Goal: Feedback & Contribution: Leave review/rating

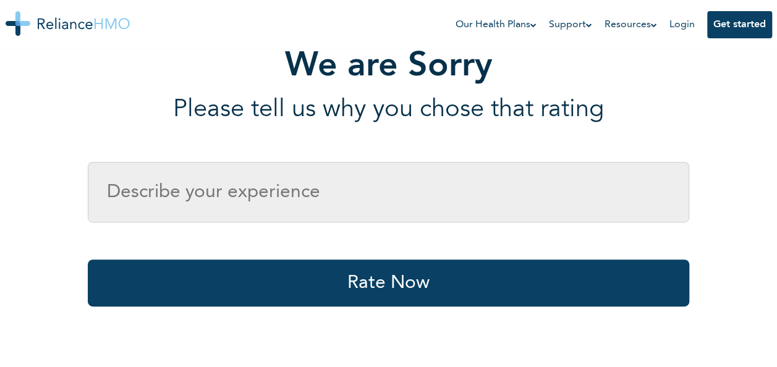
scroll to position [223, 0]
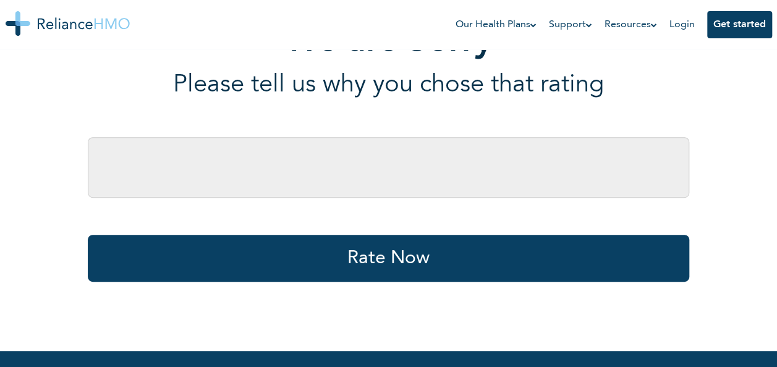
click at [365, 172] on input "text" at bounding box center [389, 167] width 602 height 61
type input "I"
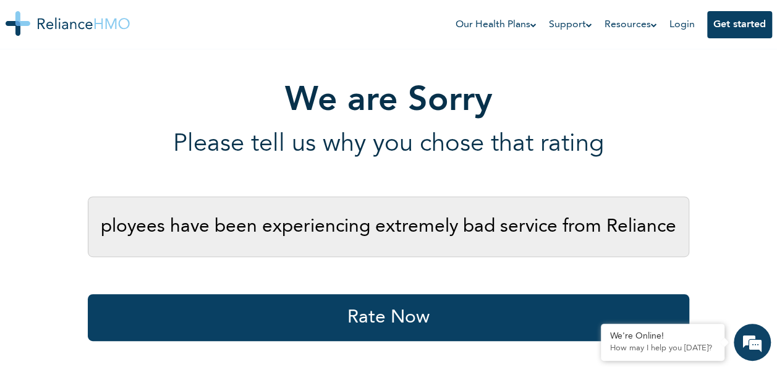
scroll to position [161, 0]
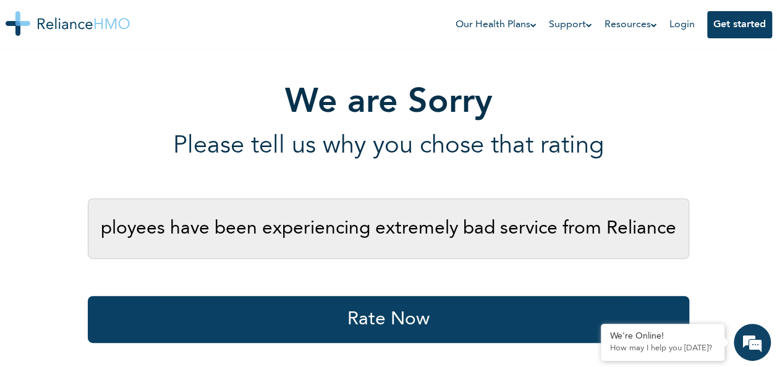
click at [166, 231] on input "Hello, All my employees have been experiencing extremely bad service from Relia…" at bounding box center [389, 228] width 602 height 61
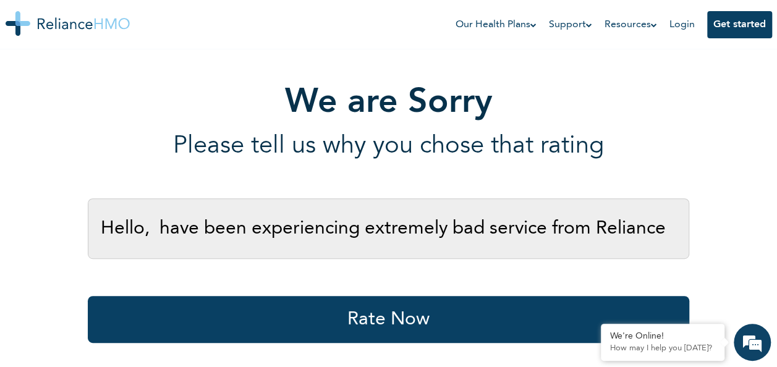
scroll to position [0, 0]
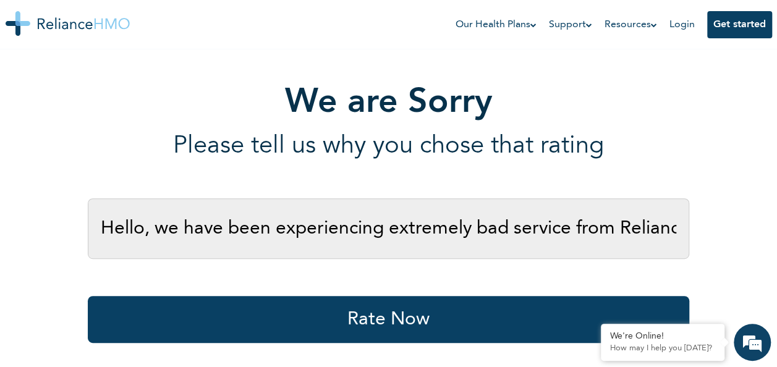
click at [669, 229] on input "Hello, we have been experiencing extremely bad service from Reliance" at bounding box center [389, 228] width 602 height 61
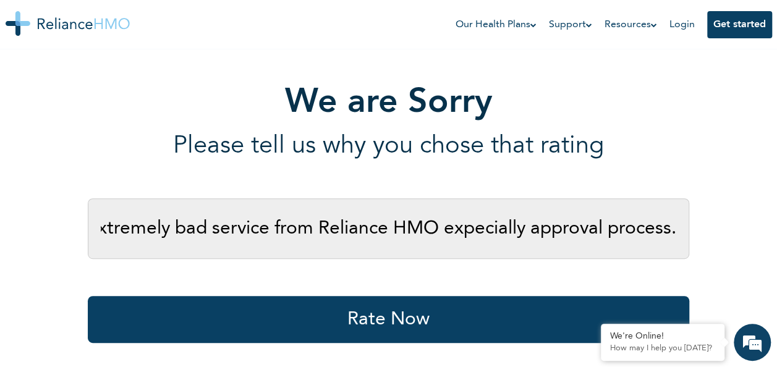
scroll to position [0, 309]
drag, startPoint x: 499, startPoint y: 226, endPoint x: 481, endPoint y: 236, distance: 20.5
click at [671, 232] on input "Hello, we have been experiencing extremely bad service from Reliance HMO especi…" at bounding box center [389, 228] width 602 height 61
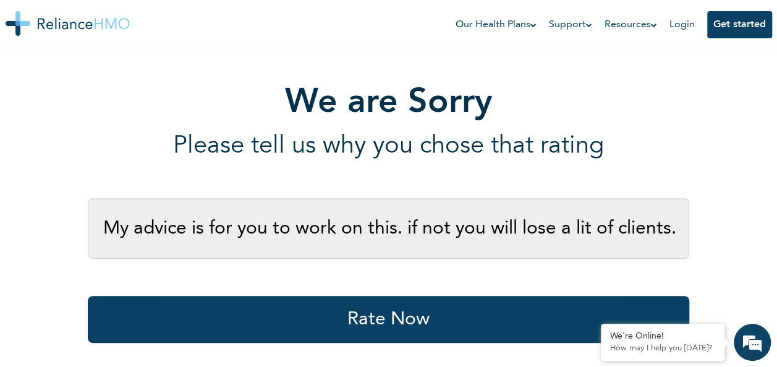
scroll to position [0, 1097]
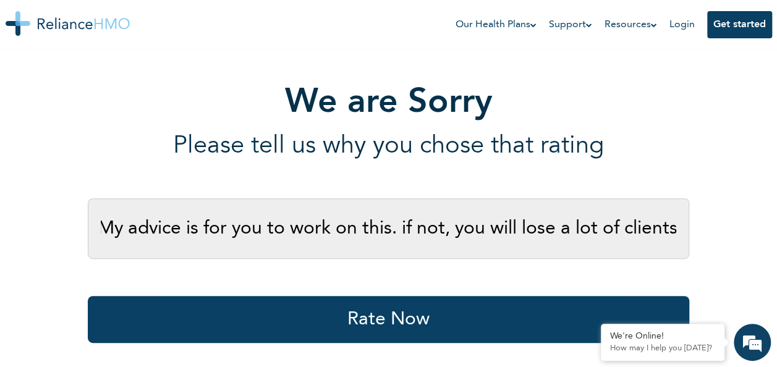
click at [636, 231] on input "Hello, we have been experiencing extremely bad service from Reliance HMO especi…" at bounding box center [389, 228] width 602 height 61
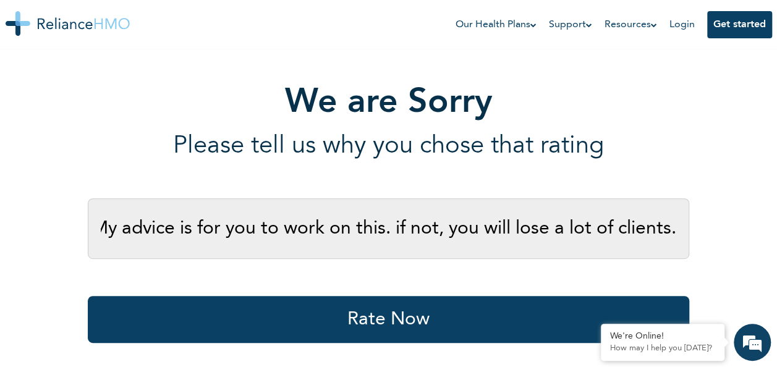
scroll to position [0, 1118]
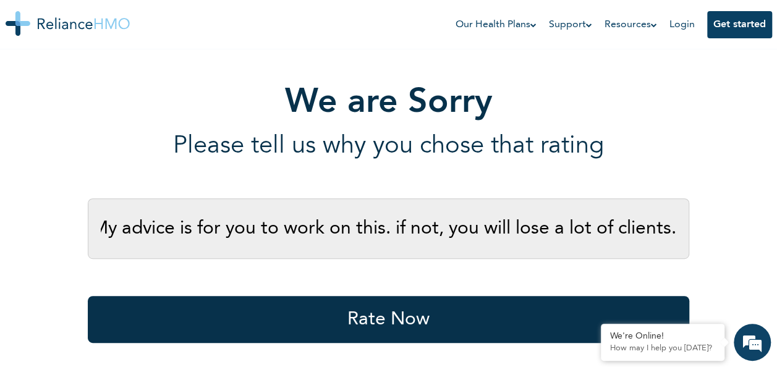
type input "Hello, we have been experiencing extremely bad service from Reliance HMO especi…"
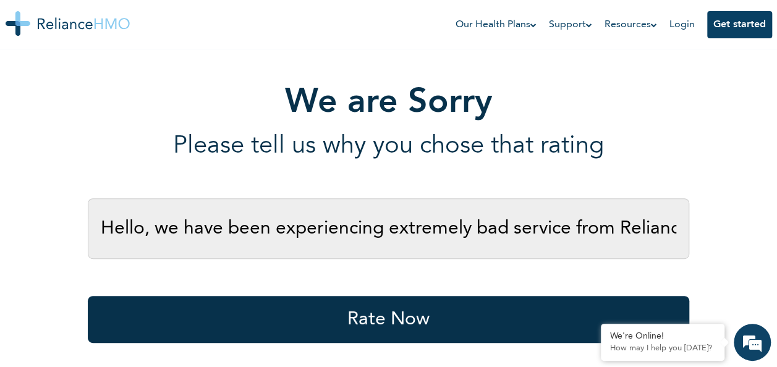
click at [516, 305] on button "Rate Now" at bounding box center [389, 319] width 602 height 47
